Goal: Transaction & Acquisition: Book appointment/travel/reservation

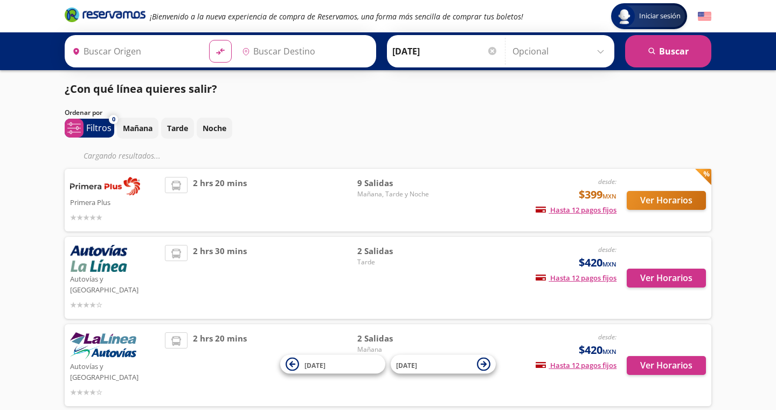
type input "[GEOGRAPHIC_DATA], [GEOGRAPHIC_DATA]"
click at [29, 155] on div "Iniciar sesión Iniciar sesión ¡Bienvenido a la nueva experiencia de compra de R…" at bounding box center [388, 232] width 776 height 465
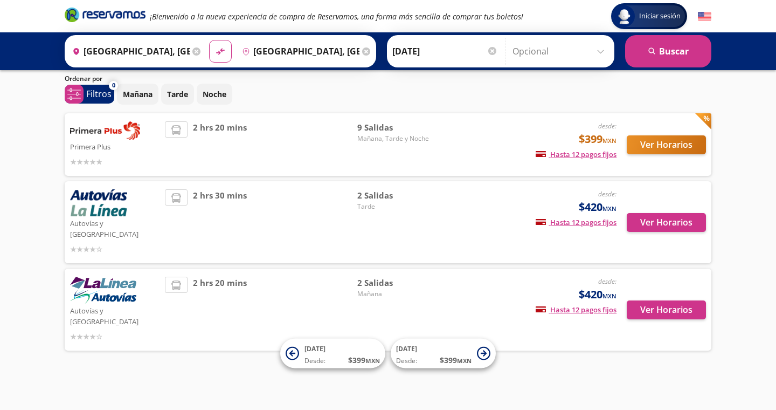
scroll to position [12, 0]
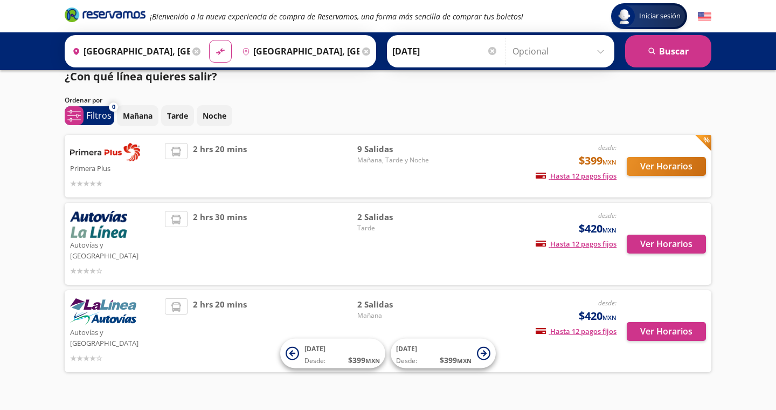
click at [370, 100] on div "Ordenar por" at bounding box center [388, 100] width 647 height 10
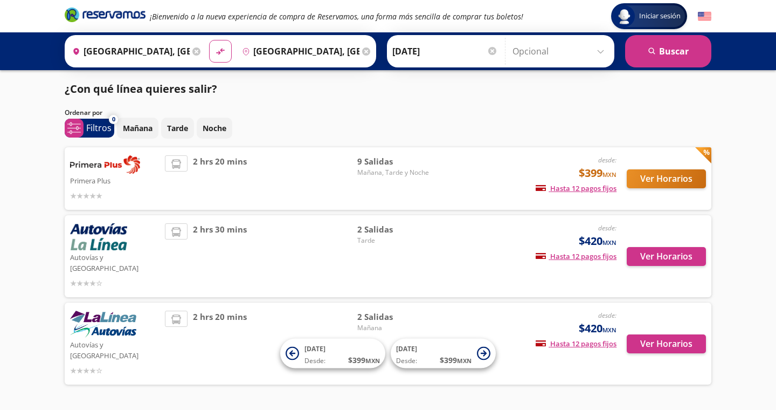
scroll to position [0, 0]
click at [169, 54] on input "[GEOGRAPHIC_DATA], [GEOGRAPHIC_DATA]" at bounding box center [129, 51] width 122 height 27
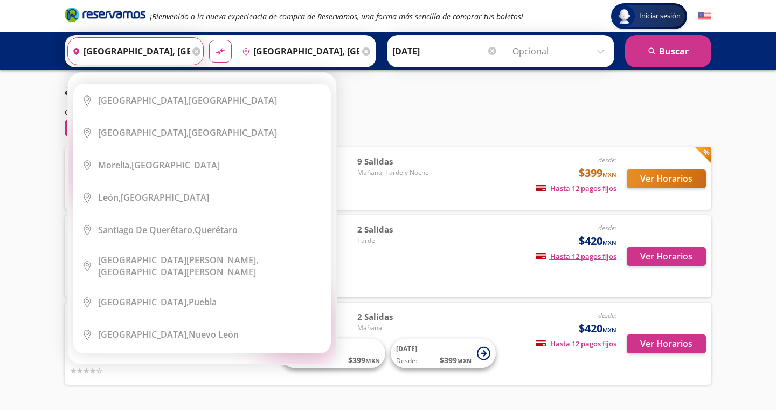
click at [201, 51] on icon at bounding box center [196, 51] width 8 height 8
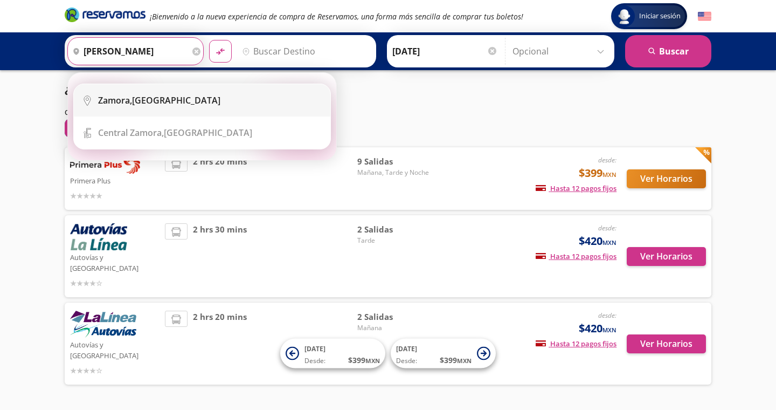
click at [218, 97] on div "[GEOGRAPHIC_DATA], [GEOGRAPHIC_DATA]" at bounding box center [210, 100] width 224 height 12
type input "[GEOGRAPHIC_DATA], [GEOGRAPHIC_DATA]"
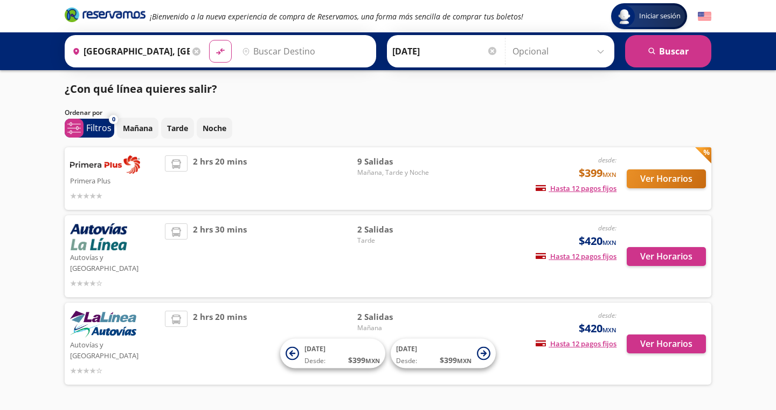
click at [279, 52] on input "Destino" at bounding box center [304, 51] width 133 height 27
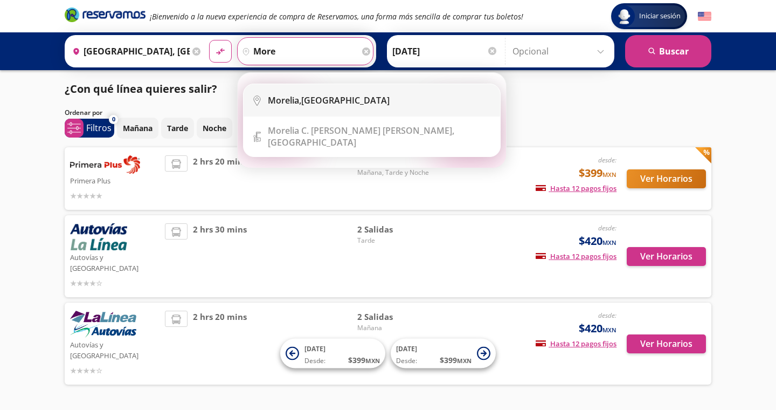
click at [293, 93] on li "City Icon [GEOGRAPHIC_DATA], [GEOGRAPHIC_DATA]" at bounding box center [372, 100] width 257 height 32
type input "[GEOGRAPHIC_DATA], [GEOGRAPHIC_DATA]"
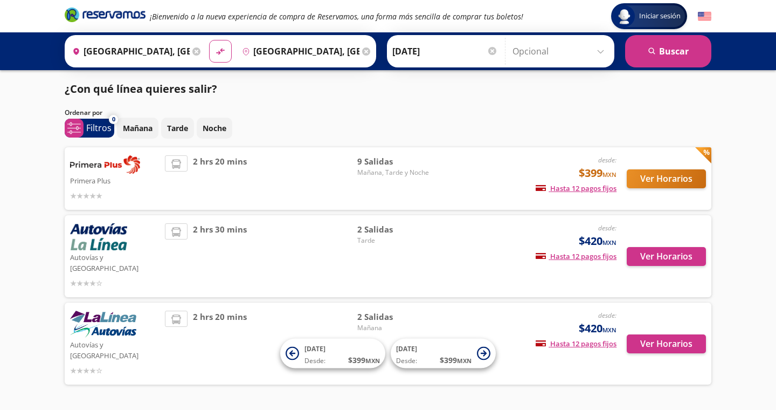
click at [497, 47] on div at bounding box center [492, 51] width 8 height 8
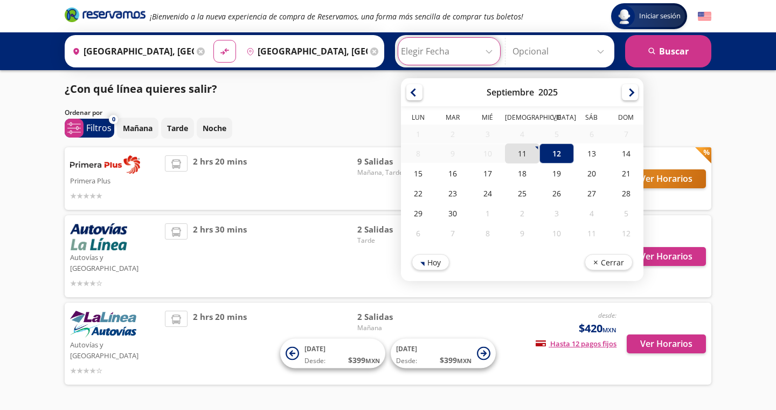
click at [532, 151] on div "11" at bounding box center [522, 153] width 35 height 20
type input "[DATE]"
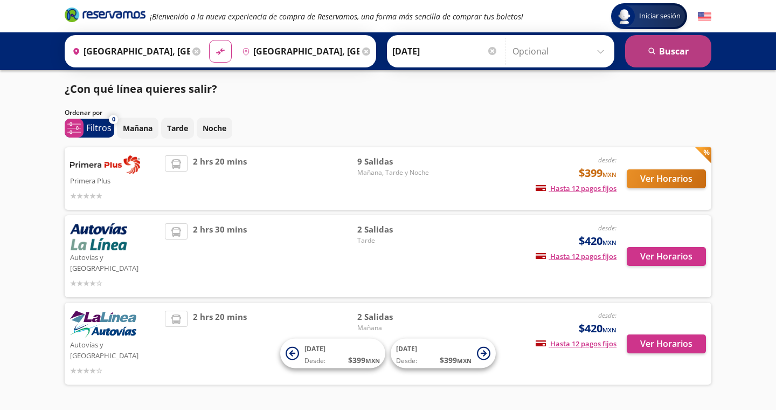
click at [644, 56] on button "search [GEOGRAPHIC_DATA]" at bounding box center [668, 51] width 86 height 32
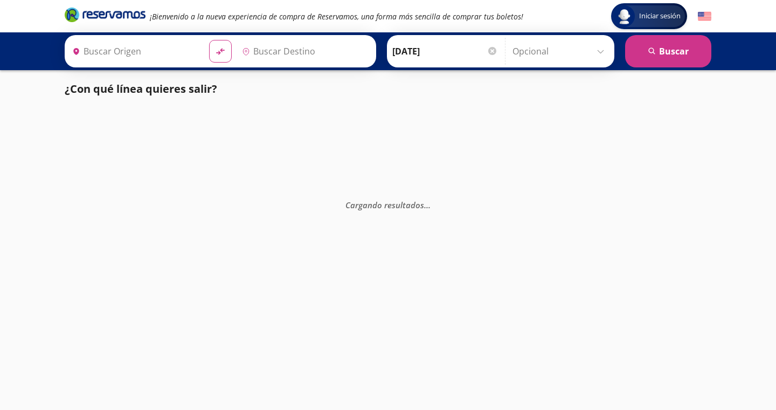
type input "[GEOGRAPHIC_DATA], [GEOGRAPHIC_DATA]"
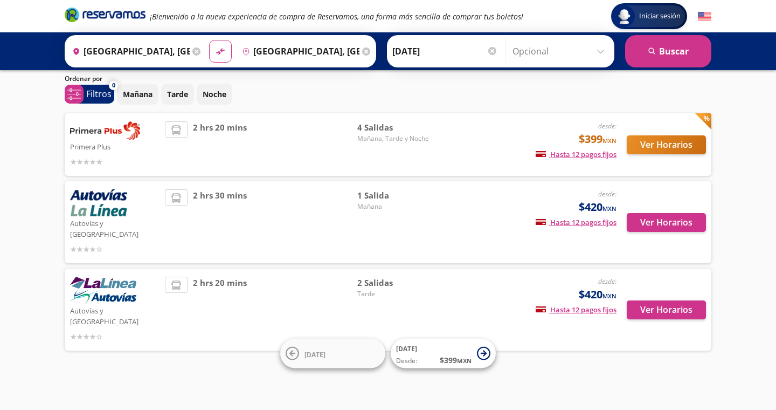
scroll to position [12, 0]
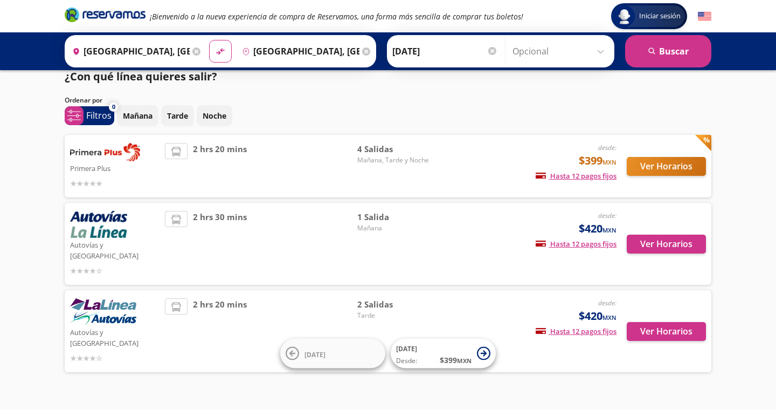
click at [674, 162] on button "Ver Horarios" at bounding box center [666, 166] width 79 height 19
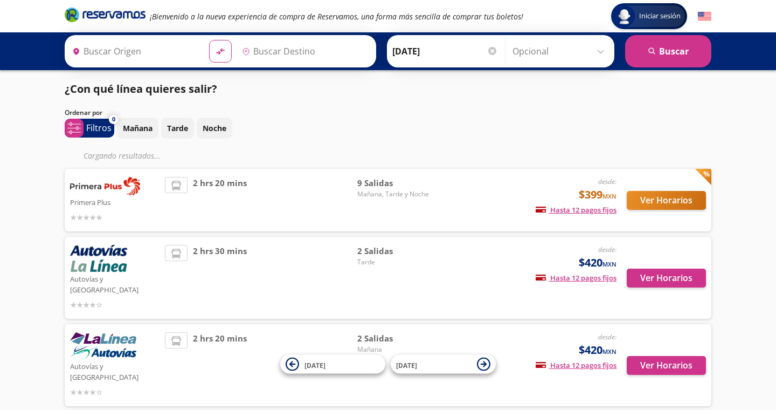
type input "[GEOGRAPHIC_DATA], [GEOGRAPHIC_DATA]"
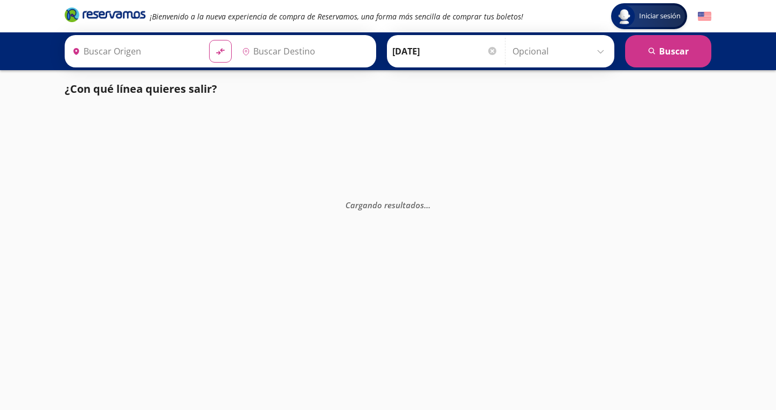
type input "[GEOGRAPHIC_DATA], [GEOGRAPHIC_DATA]"
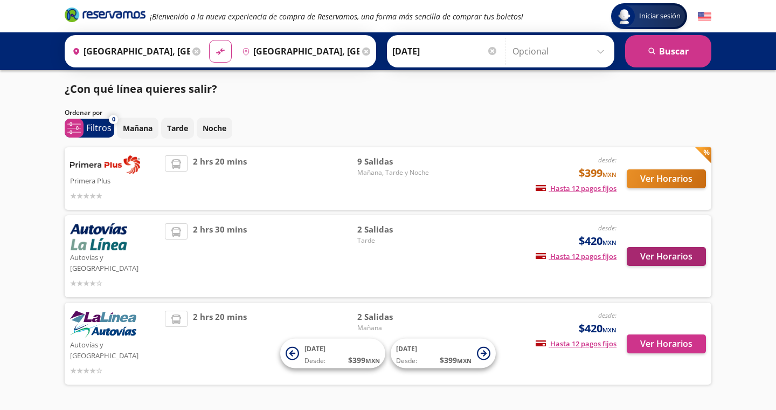
click at [662, 247] on button "Ver Horarios" at bounding box center [666, 256] width 79 height 19
click at [650, 336] on button "Ver Horarios" at bounding box center [666, 343] width 79 height 19
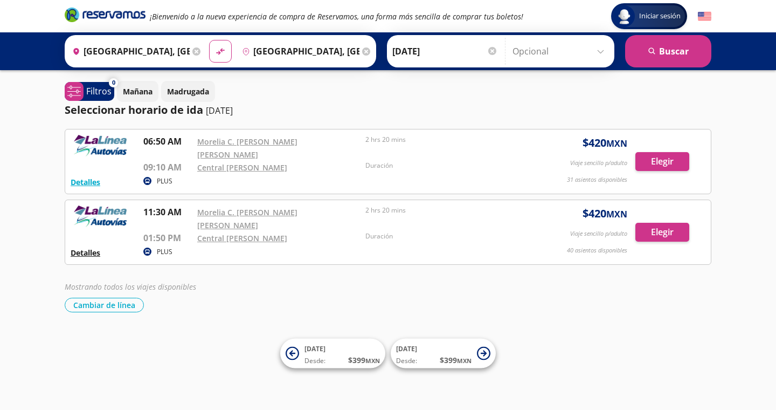
click at [84, 247] on button "Detalles" at bounding box center [86, 252] width 30 height 11
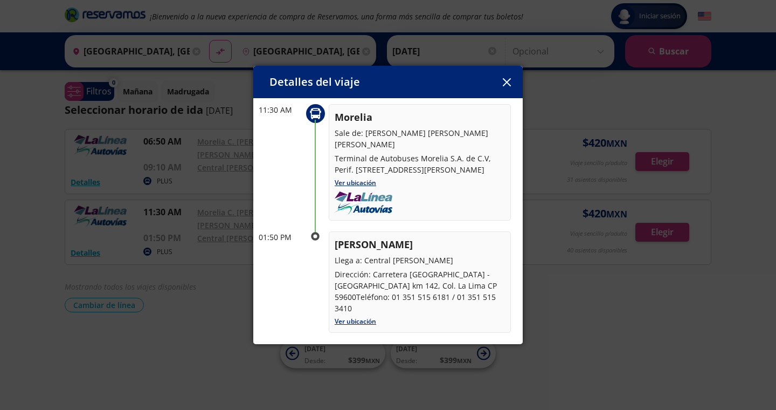
scroll to position [56, 0]
click at [507, 83] on icon "button" at bounding box center [506, 82] width 8 height 8
